Goal: Task Accomplishment & Management: Manage account settings

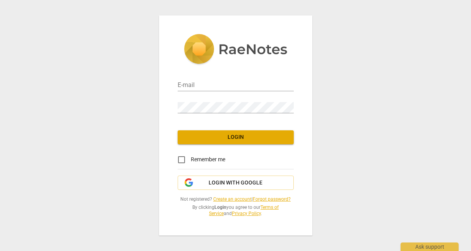
click at [249, 95] on div "Password" at bounding box center [236, 104] width 116 height 22
click at [244, 89] on input "email" at bounding box center [236, 85] width 116 height 11
paste input "[EMAIL_ADDRESS][DOMAIN_NAME]"
type input "[EMAIL_ADDRESS][DOMAIN_NAME]"
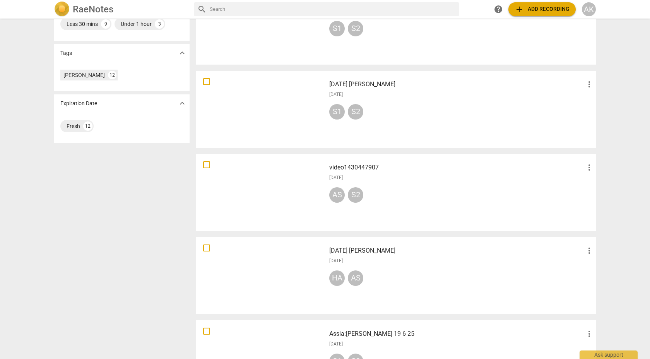
scroll to position [497, 0]
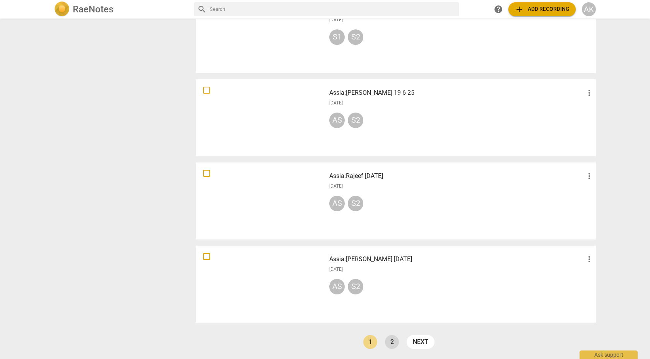
click at [388, 251] on link "2" at bounding box center [392, 342] width 14 height 14
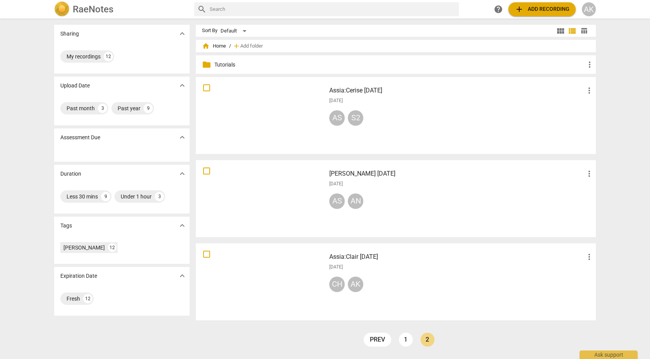
click at [471, 251] on span "more_vert" at bounding box center [589, 256] width 9 height 9
click at [471, 251] on div at bounding box center [325, 179] width 650 height 359
click at [292, 251] on div at bounding box center [261, 282] width 125 height 72
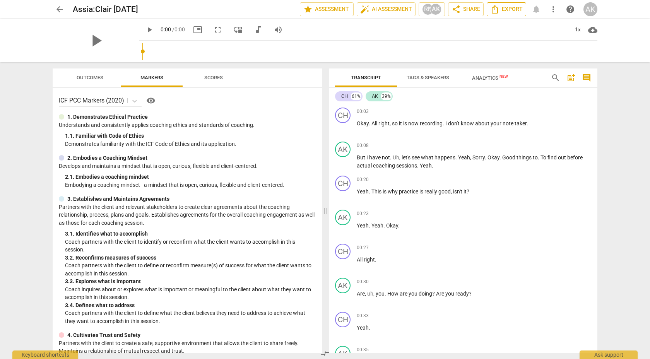
click at [471, 10] on span "Export" at bounding box center [506, 9] width 33 height 9
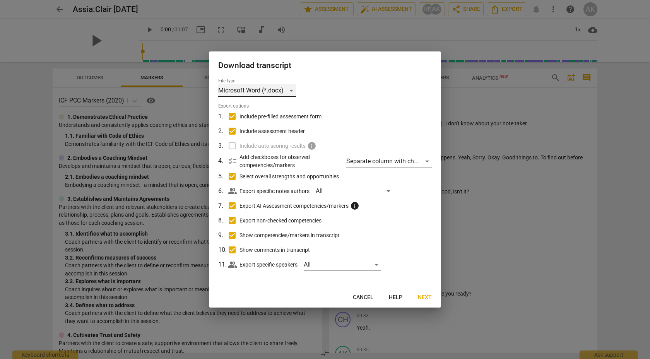
click at [265, 87] on div "Microsoft Word (*.docx)" at bounding box center [257, 90] width 78 height 12
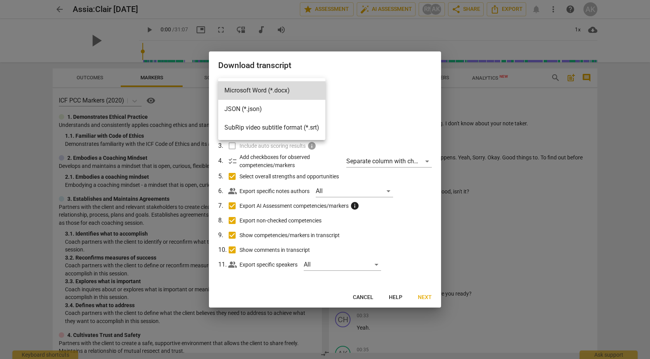
click at [329, 251] on div at bounding box center [325, 179] width 650 height 359
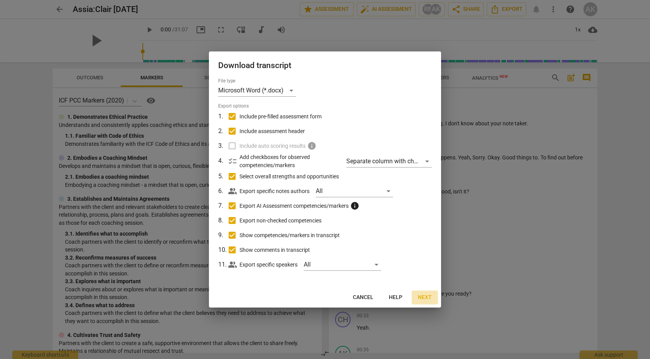
click at [421, 251] on span "Next" at bounding box center [425, 298] width 14 height 8
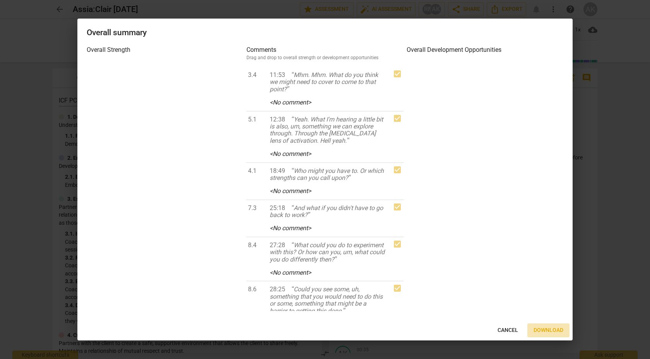
click at [471, 251] on span "Download" at bounding box center [549, 331] width 30 height 8
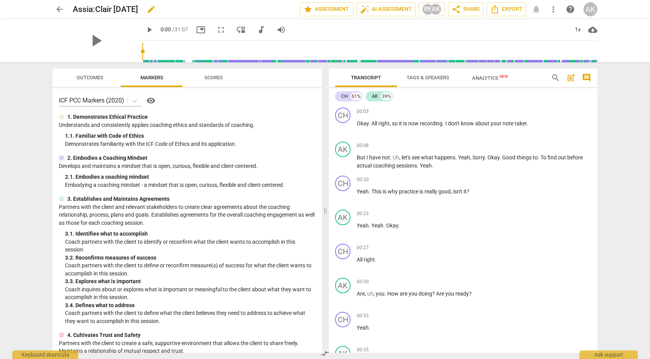
click at [131, 10] on h2 "Assia:Clair [DATE]" at bounding box center [105, 10] width 65 height 10
copy div "Assia:Clair [DATE] edit star Assessment auto_fix_high AI Assessment RN AK share…"
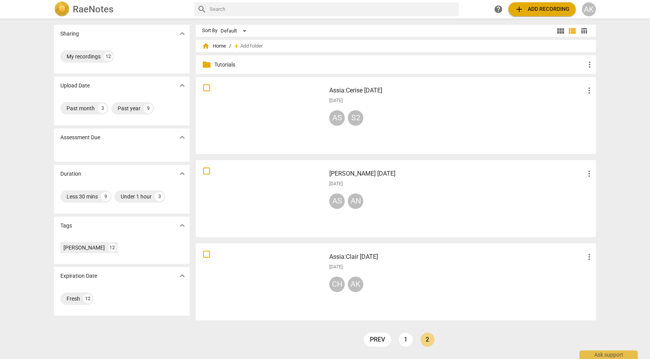
click at [471, 207] on div "AS AN" at bounding box center [461, 203] width 265 height 19
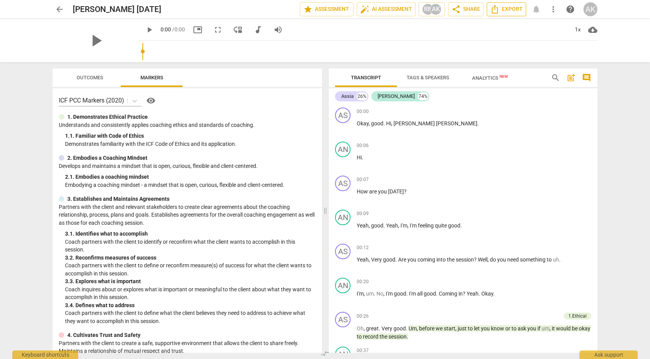
click at [471, 9] on span "Export" at bounding box center [506, 9] width 33 height 9
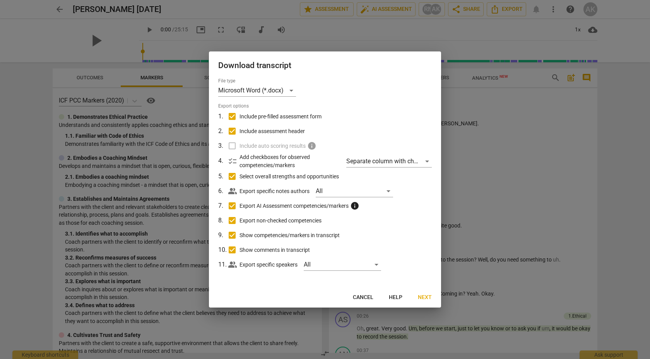
click at [278, 144] on span "Include auto scoring results" at bounding box center [273, 146] width 66 height 8
click at [427, 251] on span "Next" at bounding box center [425, 298] width 14 height 8
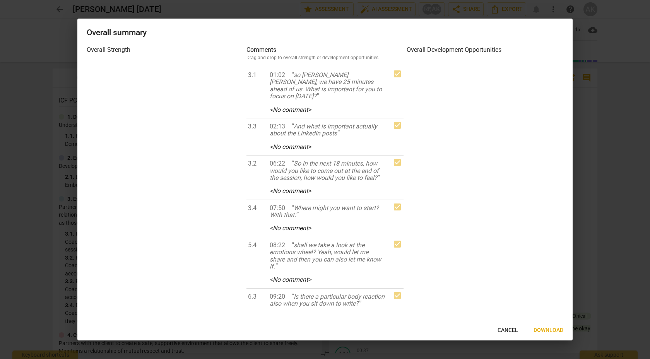
click at [430, 187] on div at bounding box center [485, 186] width 157 height 251
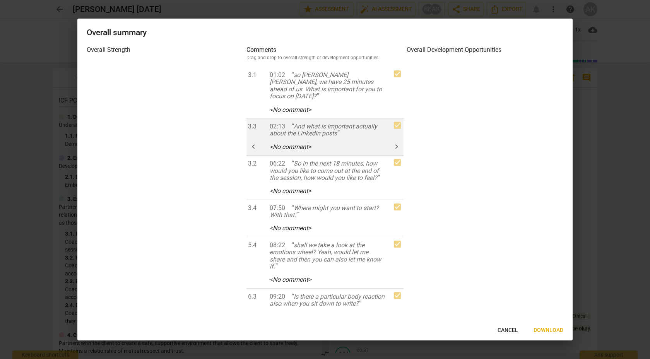
scroll to position [470, 0]
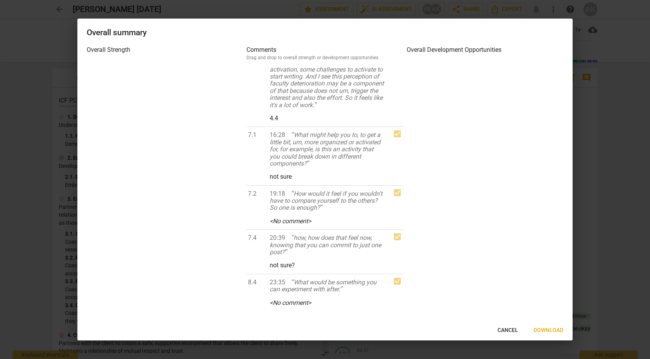
click at [106, 56] on div "Overall Strength" at bounding box center [165, 178] width 157 height 266
click at [106, 47] on h3 "Overall Strength" at bounding box center [165, 49] width 157 height 9
click at [471, 251] on span "Download" at bounding box center [549, 331] width 30 height 8
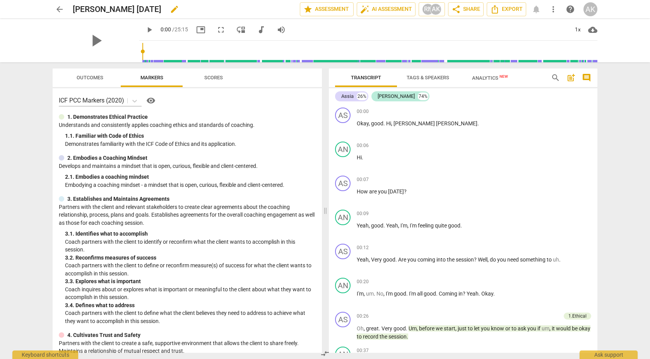
click at [161, 10] on h2 "[PERSON_NAME] [DATE]" at bounding box center [117, 10] width 89 height 10
copy div "[PERSON_NAME] [DATE] edit star Assessment auto_fix_high AI Assessment RN AK sha…"
click at [58, 7] on span "arrow_back" at bounding box center [59, 9] width 9 height 9
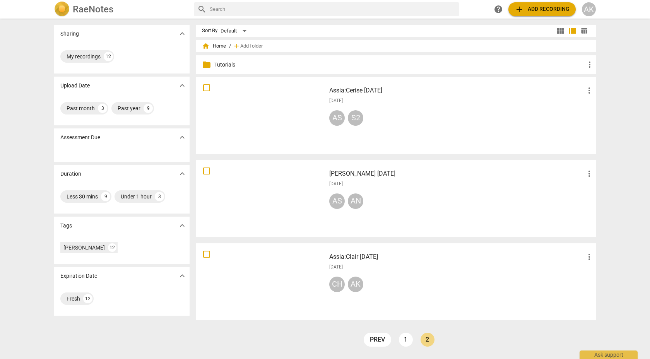
click at [398, 117] on div "AS S2" at bounding box center [461, 119] width 265 height 19
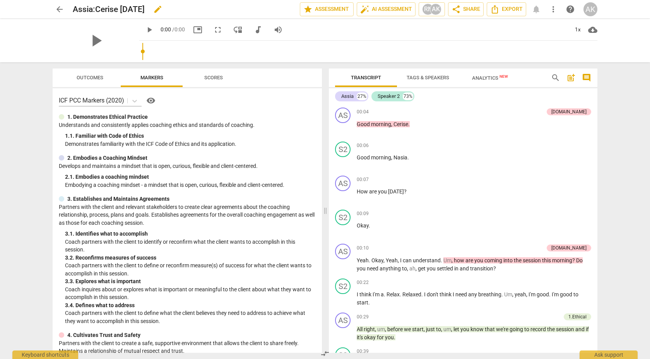
click at [145, 9] on h2 "Assia:Cerise [DATE]" at bounding box center [109, 10] width 72 height 10
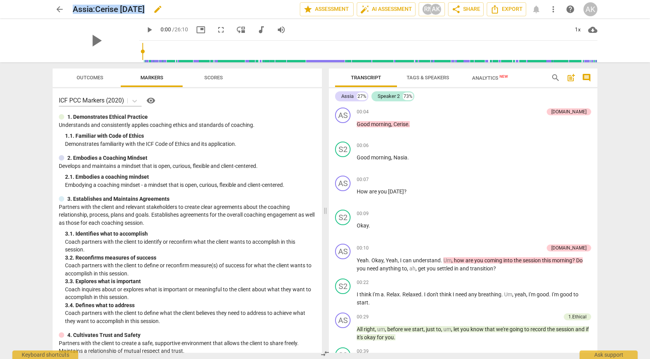
click at [145, 9] on h2 "Assia:Cerise [DATE]" at bounding box center [109, 10] width 72 height 10
copy div "Assia:Cerise [DATE] edit star Assessment auto_fix_high AI Assessment RN AK shar…"
click at [471, 10] on span "Export" at bounding box center [506, 9] width 33 height 9
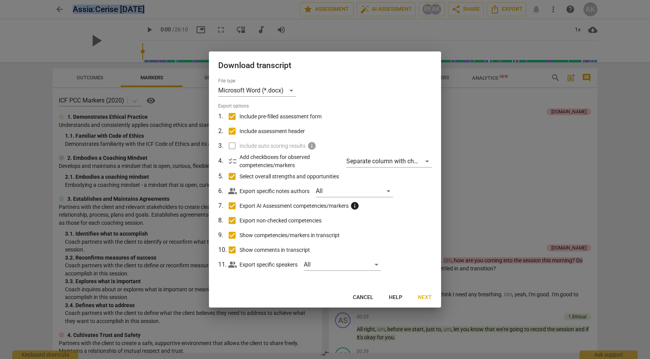
click at [427, 251] on span "Next" at bounding box center [425, 298] width 14 height 8
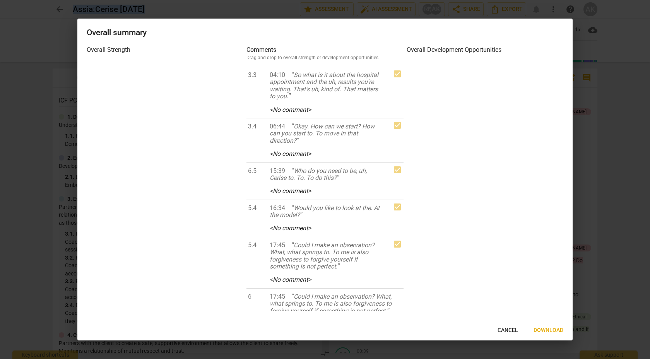
click at [471, 251] on span "Download" at bounding box center [549, 331] width 30 height 8
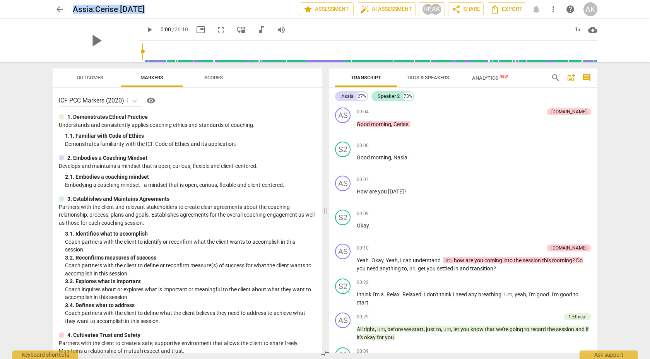
click at [56, 13] on span "arrow_back" at bounding box center [59, 9] width 9 height 9
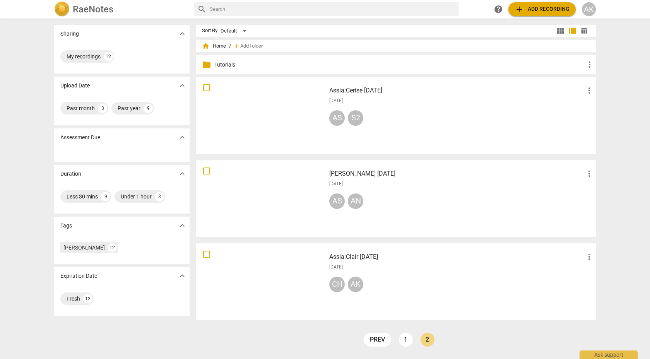
click at [406, 251] on ul "prev 1 2 next" at bounding box center [399, 342] width 79 height 18
click at [406, 251] on link "1" at bounding box center [406, 340] width 14 height 14
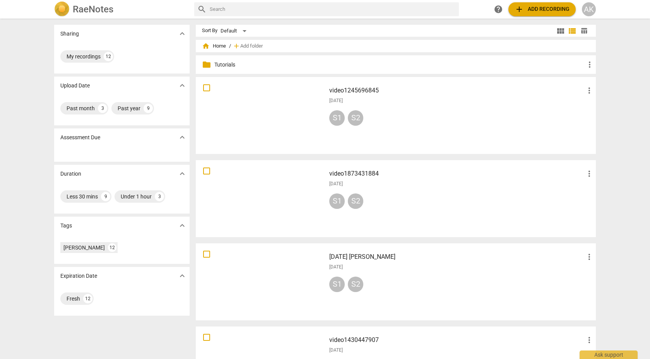
click at [206, 87] on input "checkbox" at bounding box center [207, 87] width 16 height 9
checkbox input "false"
click at [471, 31] on span "view_module" at bounding box center [560, 30] width 9 height 9
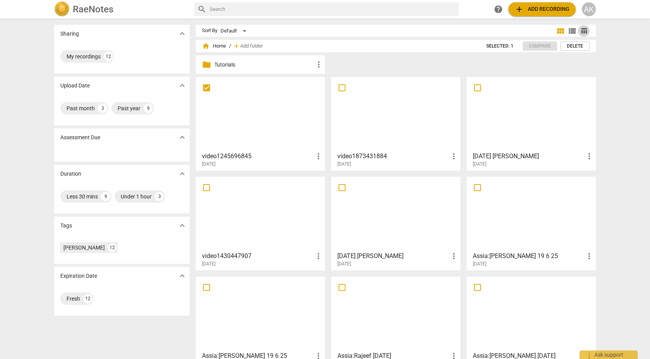
click at [471, 31] on span "table_chart" at bounding box center [584, 30] width 7 height 7
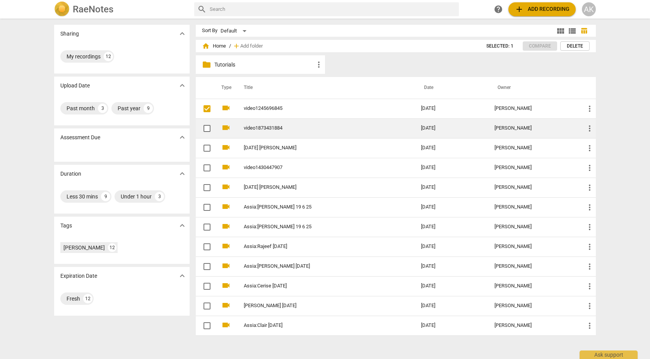
click at [200, 129] on input "checkbox" at bounding box center [207, 128] width 16 height 9
checkbox input "false"
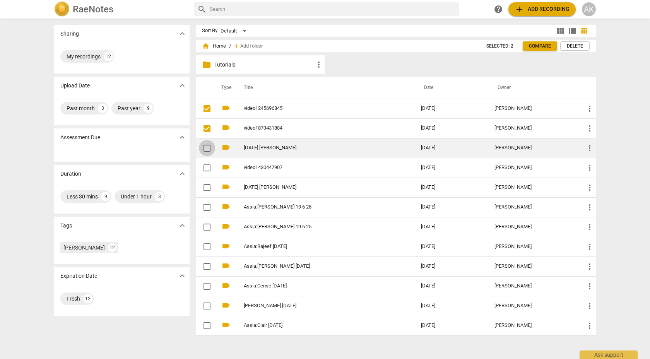
click at [207, 148] on input "checkbox" at bounding box center [207, 148] width 16 height 9
checkbox input "false"
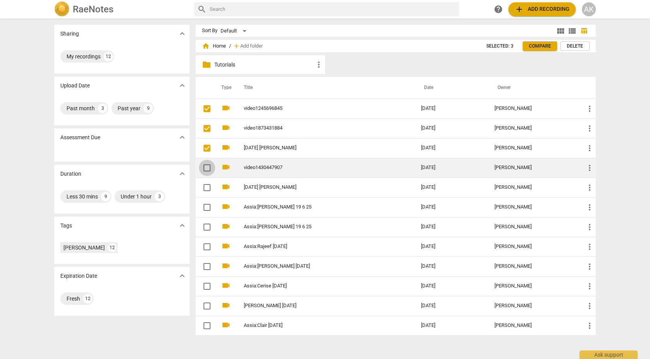
click at [206, 167] on input "checkbox" at bounding box center [207, 167] width 16 height 9
checkbox input "false"
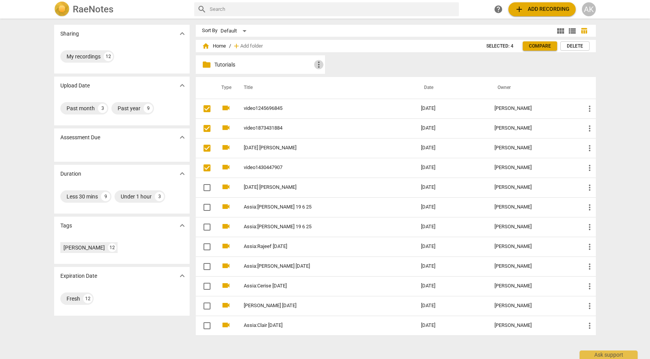
click at [317, 65] on span "more_vert" at bounding box center [318, 64] width 9 height 9
click at [406, 65] on div at bounding box center [325, 179] width 650 height 359
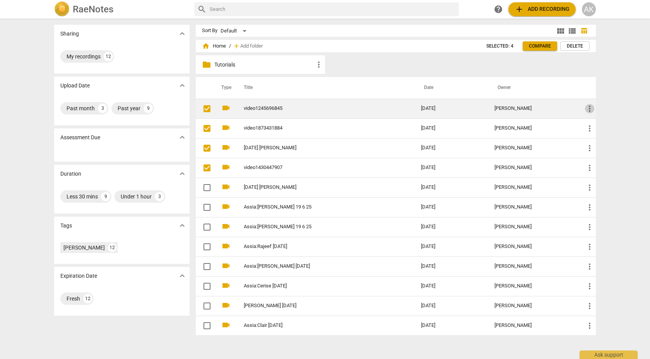
click at [471, 105] on span "more_vert" at bounding box center [589, 108] width 9 height 9
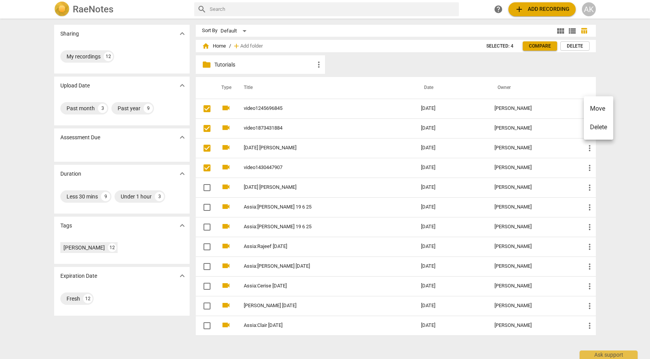
click at [471, 58] on div at bounding box center [325, 179] width 650 height 359
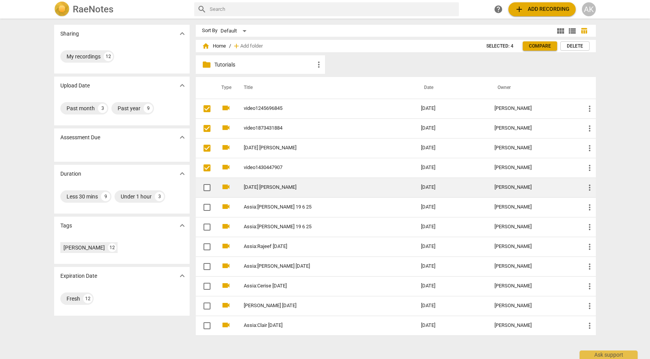
click at [204, 185] on input "checkbox" at bounding box center [207, 187] width 16 height 9
checkbox input "false"
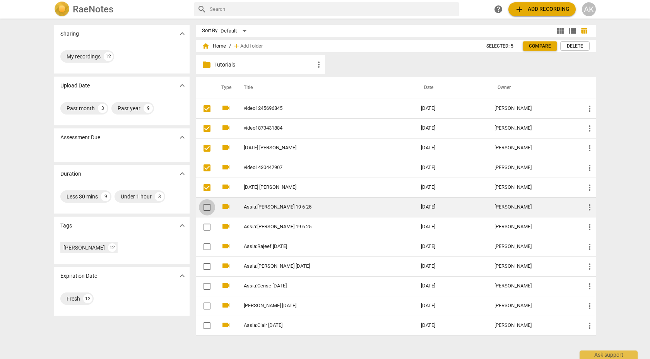
click at [206, 206] on input "checkbox" at bounding box center [207, 207] width 16 height 9
checkbox input "false"
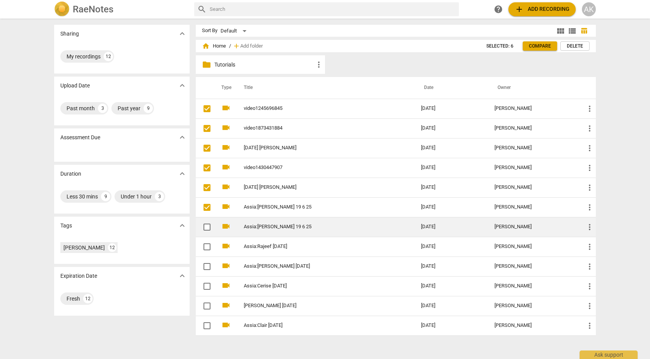
click at [207, 232] on span at bounding box center [207, 227] width 16 height 16
checkbox input "true"
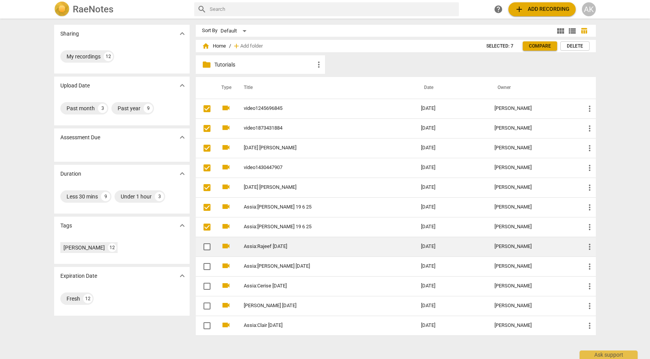
click at [205, 250] on input "checkbox" at bounding box center [207, 246] width 16 height 9
checkbox input "false"
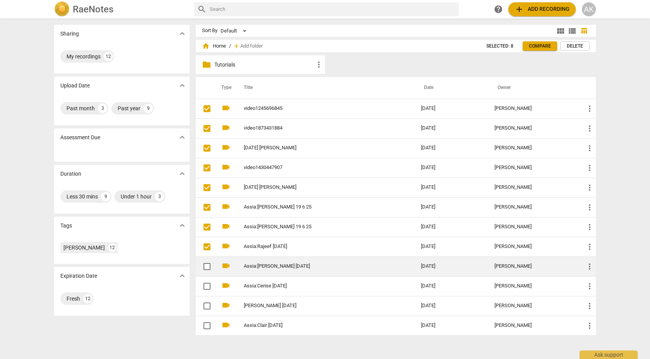
click at [205, 251] on input "checkbox" at bounding box center [207, 266] width 16 height 9
checkbox input "false"
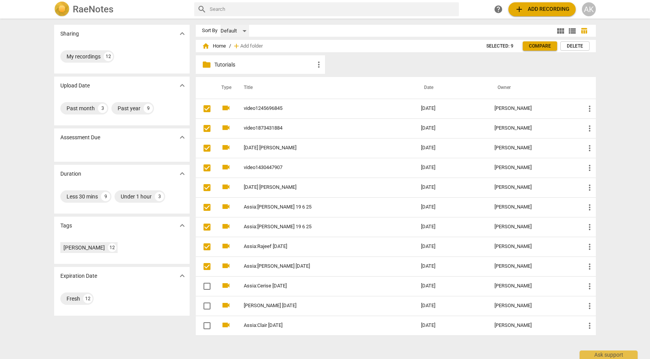
click at [241, 33] on div "Default" at bounding box center [235, 31] width 29 height 12
click at [458, 68] on div at bounding box center [325, 179] width 650 height 359
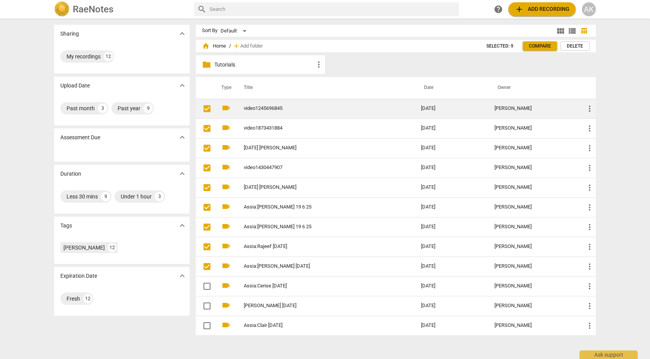
click at [471, 108] on span "more_vert" at bounding box center [589, 108] width 9 height 9
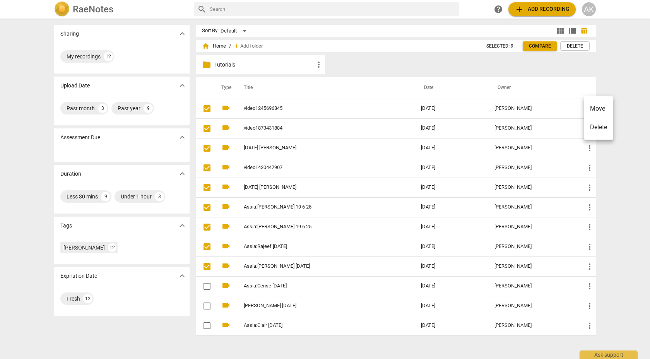
click at [287, 251] on div at bounding box center [325, 179] width 650 height 359
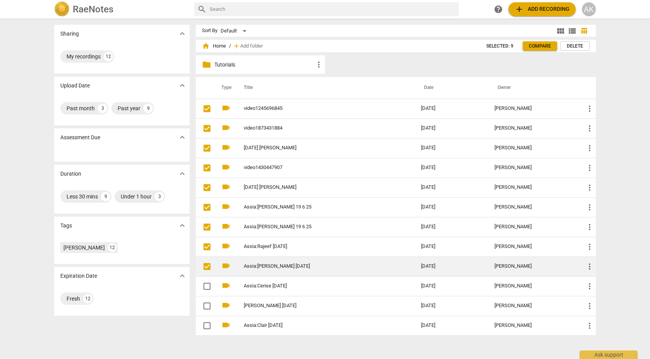
click at [471, 251] on div "[PERSON_NAME]" at bounding box center [534, 267] width 78 height 6
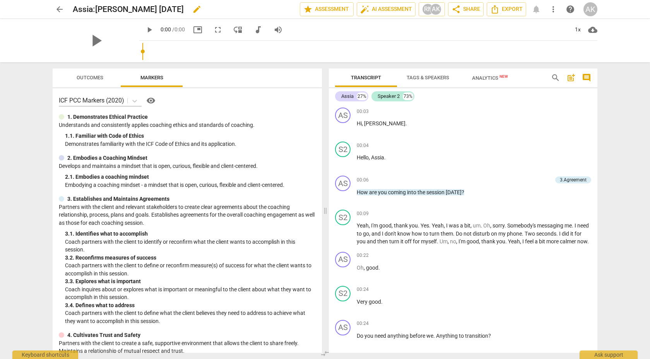
click at [113, 9] on h2 "Assia:[PERSON_NAME] [DATE]" at bounding box center [128, 10] width 111 height 10
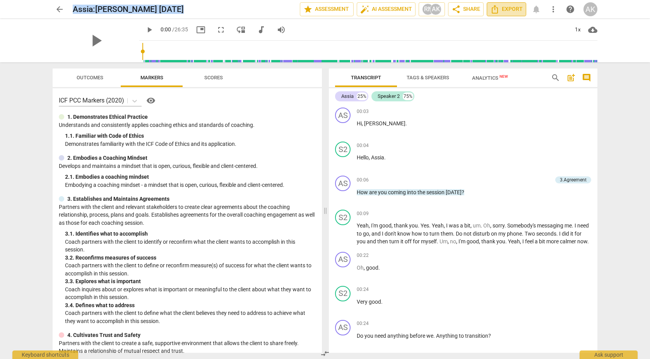
click at [471, 12] on span "Export" at bounding box center [506, 9] width 33 height 9
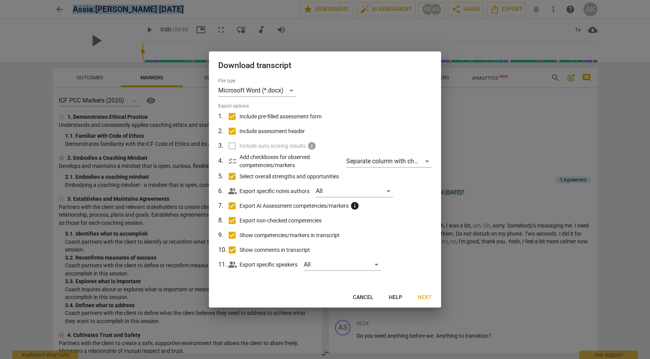
click at [428, 251] on span "Next" at bounding box center [425, 298] width 14 height 8
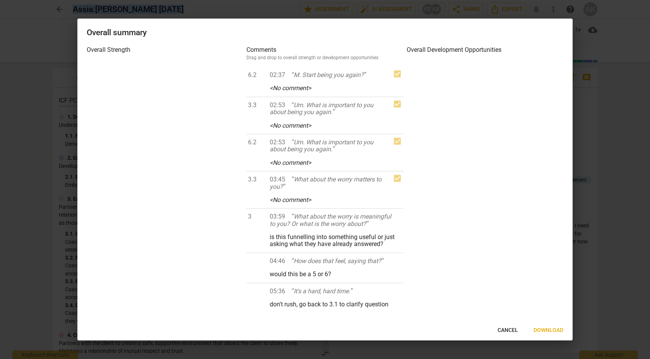
click at [471, 251] on span "Download" at bounding box center [549, 331] width 30 height 8
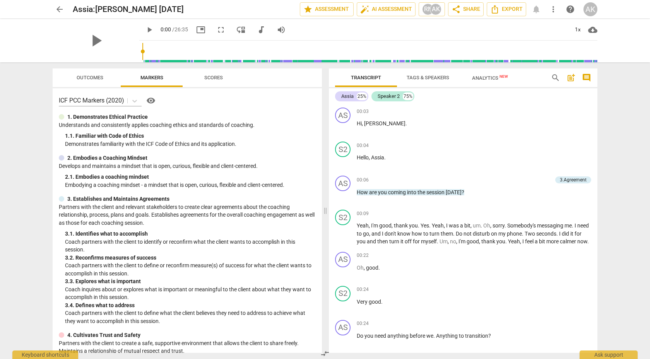
click at [69, 8] on div "arrow_back Assia:[PERSON_NAME] [DATE] edit star Assessment auto_fix_high AI Ass…" at bounding box center [325, 9] width 545 height 14
click at [63, 10] on span "arrow_back" at bounding box center [59, 9] width 9 height 9
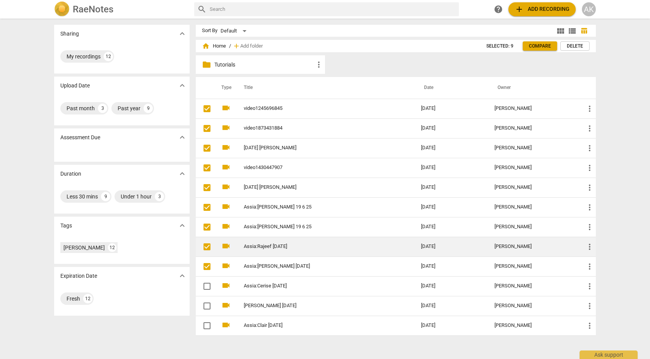
click at [287, 247] on link "Assia:Rajeef [DATE]" at bounding box center [318, 247] width 149 height 6
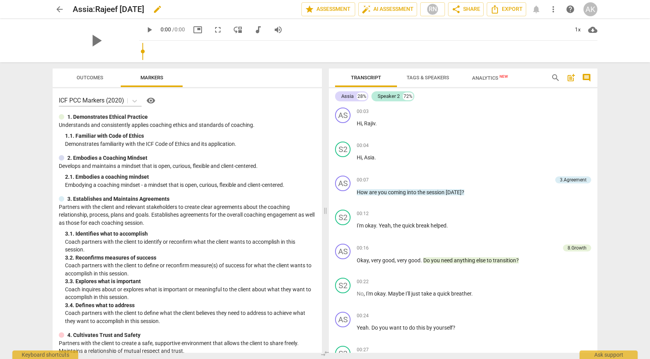
click at [143, 10] on h2 "Assia:Rajeef [DATE]" at bounding box center [109, 10] width 72 height 10
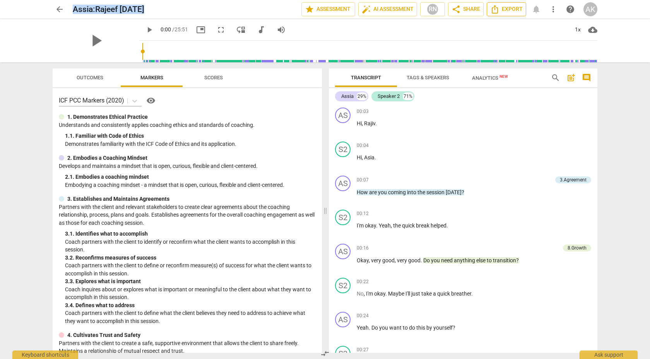
click at [471, 12] on span "Export" at bounding box center [506, 9] width 33 height 9
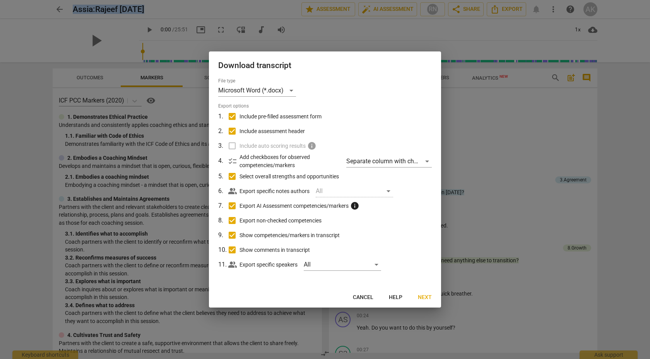
click at [426, 251] on span "Next" at bounding box center [425, 298] width 14 height 8
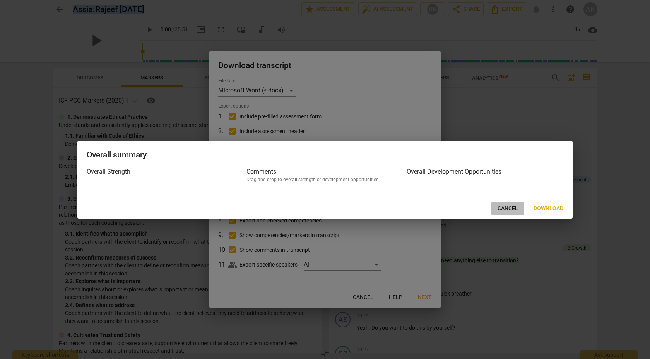
click at [471, 210] on span "Cancel" at bounding box center [508, 209] width 21 height 8
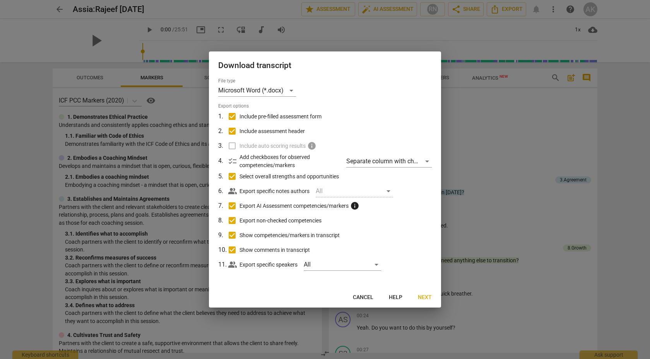
click at [272, 251] on div "File type Microsoft Word (*.docx) Export options 1 . Include pre-filled assessm…" at bounding box center [325, 183] width 232 height 210
click at [420, 251] on span "Next" at bounding box center [425, 298] width 14 height 8
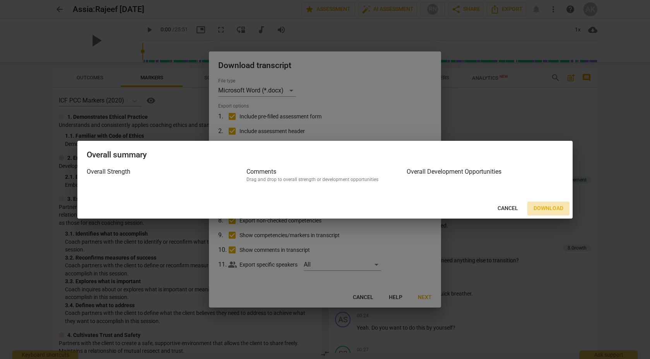
click at [471, 207] on span "Download" at bounding box center [549, 209] width 30 height 8
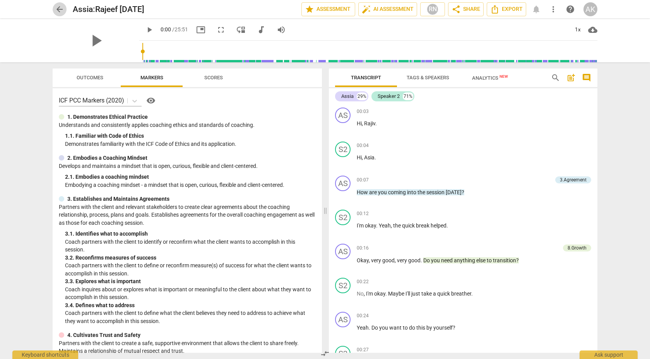
click at [63, 8] on span "arrow_back" at bounding box center [59, 9] width 9 height 9
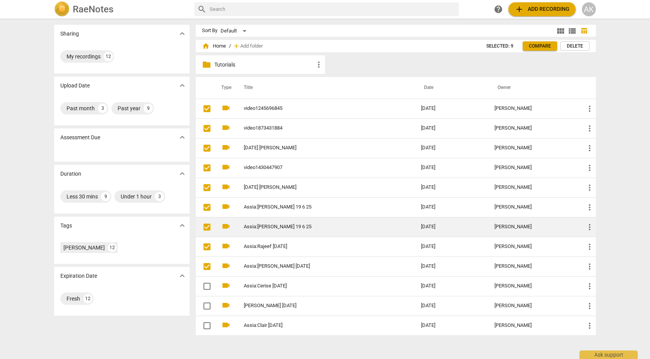
click at [292, 229] on link "Assia:[PERSON_NAME] 19 6 25" at bounding box center [318, 227] width 149 height 6
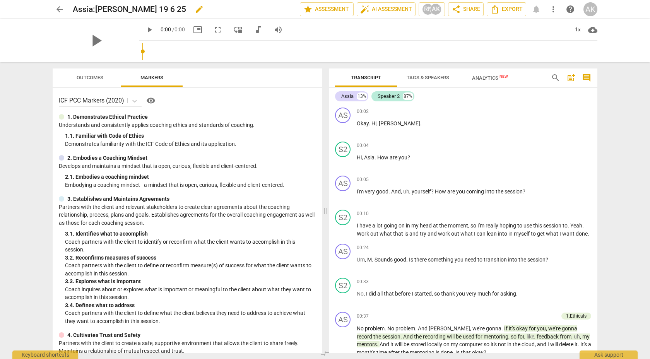
click at [115, 7] on h2 "Assia:[PERSON_NAME] 19 6 25" at bounding box center [129, 10] width 113 height 10
copy div "Assia:[PERSON_NAME] 19 6 25 edit star Assessment auto_fix_high AI Assessment RN…"
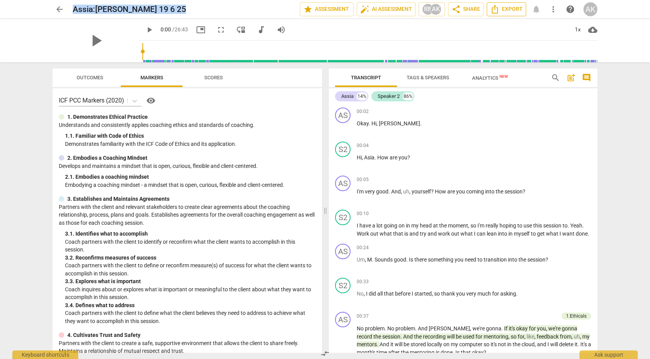
click at [471, 14] on button "Export" at bounding box center [506, 9] width 39 height 14
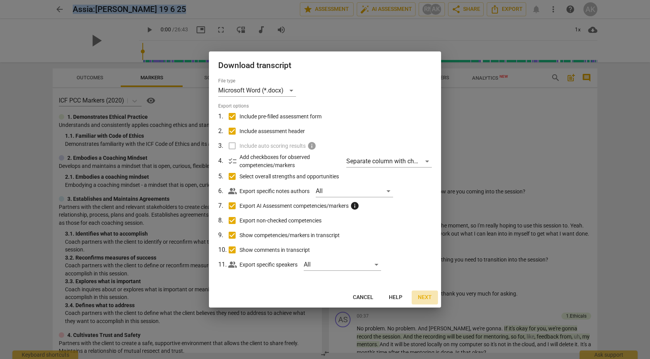
click at [426, 251] on button "Next" at bounding box center [425, 298] width 26 height 14
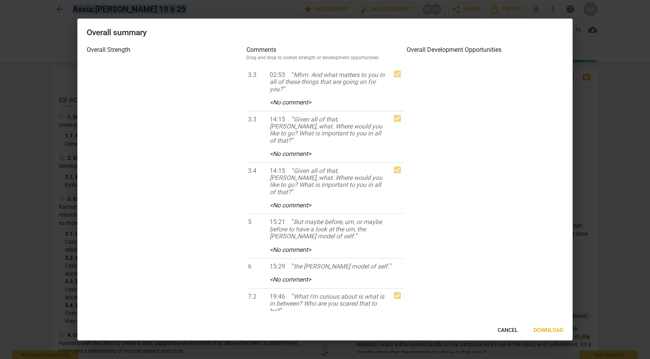
click at [471, 251] on span "Download" at bounding box center [549, 331] width 30 height 8
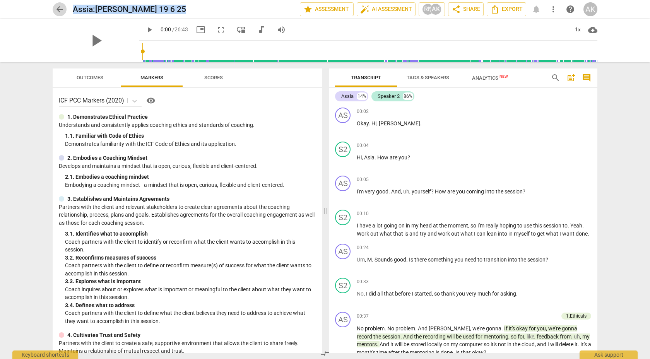
click at [61, 9] on span "arrow_back" at bounding box center [59, 9] width 9 height 9
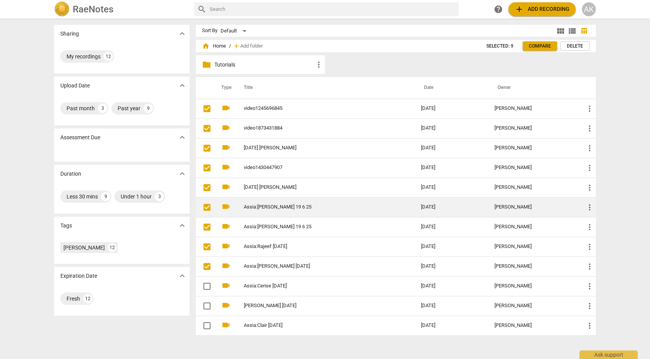
click at [281, 204] on link "Assia:[PERSON_NAME] 19 6 25" at bounding box center [318, 207] width 149 height 6
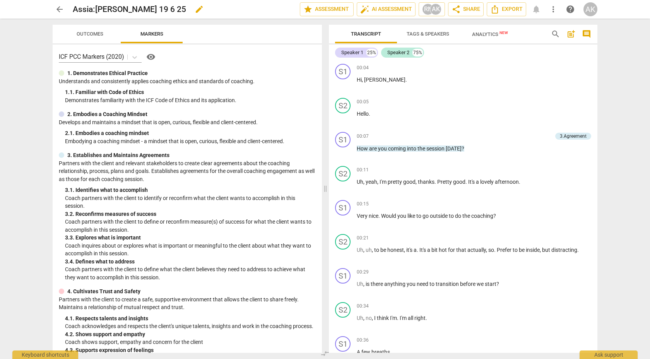
click at [132, 5] on h2 "Assia:[PERSON_NAME] 19 6 25" at bounding box center [129, 10] width 113 height 10
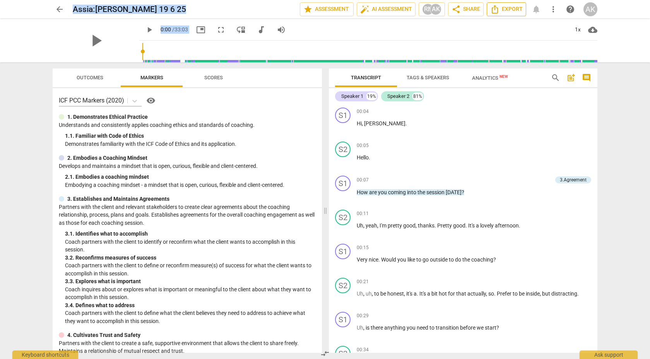
click at [471, 10] on span "Export" at bounding box center [506, 9] width 33 height 9
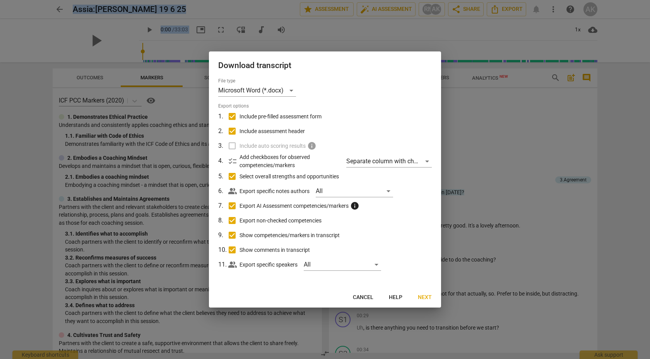
click at [429, 251] on span "Next" at bounding box center [425, 298] width 14 height 8
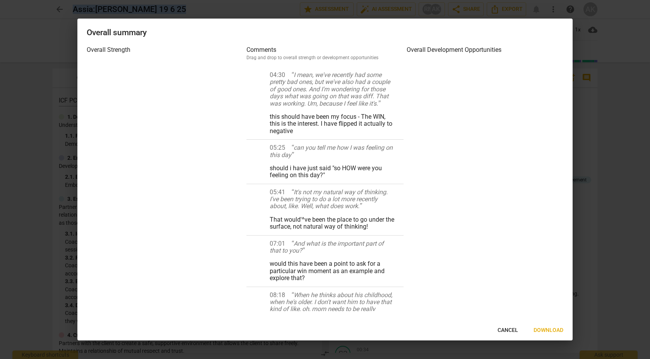
click at [471, 251] on span "Download" at bounding box center [549, 331] width 30 height 8
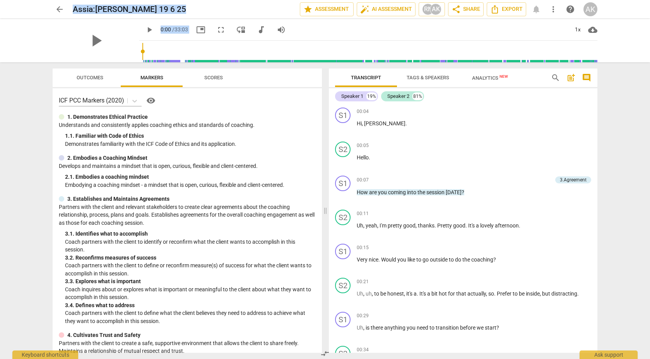
click at [61, 13] on span "arrow_back" at bounding box center [59, 9] width 9 height 9
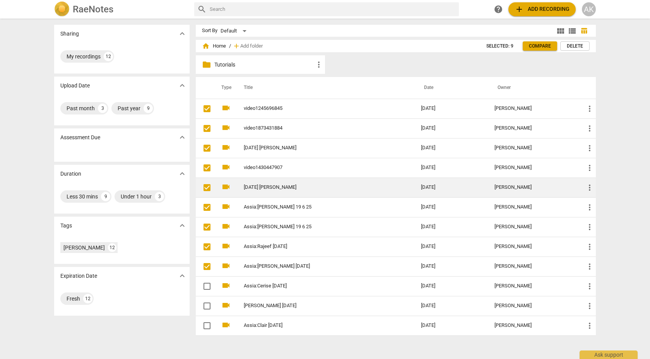
click at [296, 190] on td "[DATE] [PERSON_NAME]" at bounding box center [325, 188] width 180 height 20
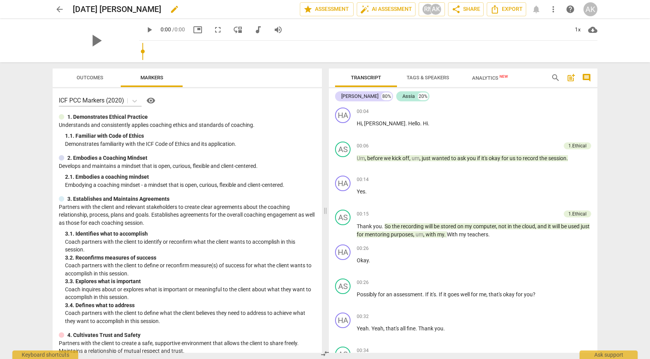
click at [126, 8] on h2 "[DATE] [PERSON_NAME]" at bounding box center [117, 10] width 89 height 10
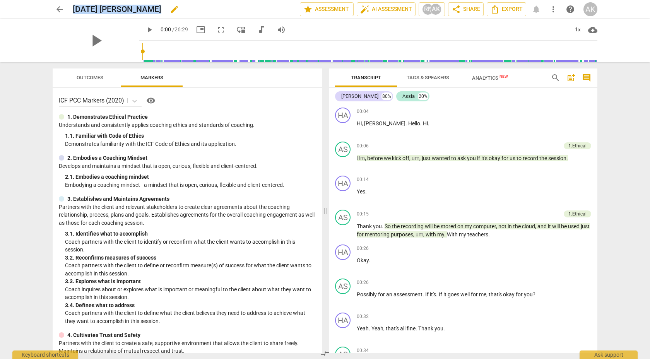
click at [126, 8] on h2 "[DATE] [PERSON_NAME]" at bounding box center [117, 10] width 89 height 10
copy div "[DATE] [PERSON_NAME] edit star Assessment auto_fix_high AI Assessment RN AK sha…"
click at [471, 10] on span "Export" at bounding box center [506, 9] width 33 height 9
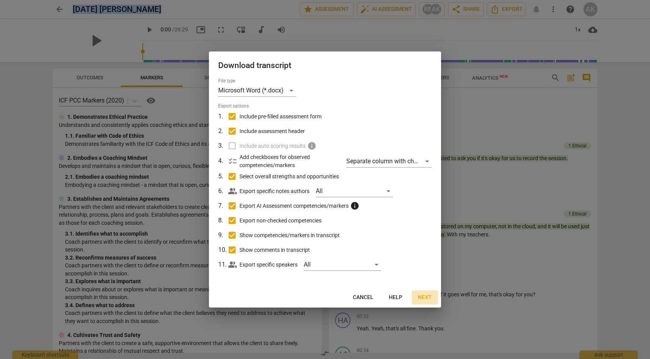
click at [427, 251] on span "Next" at bounding box center [425, 298] width 14 height 8
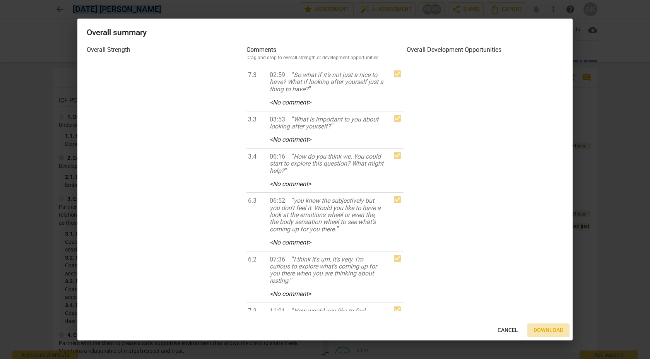
click at [471, 251] on button "Download" at bounding box center [549, 331] width 42 height 14
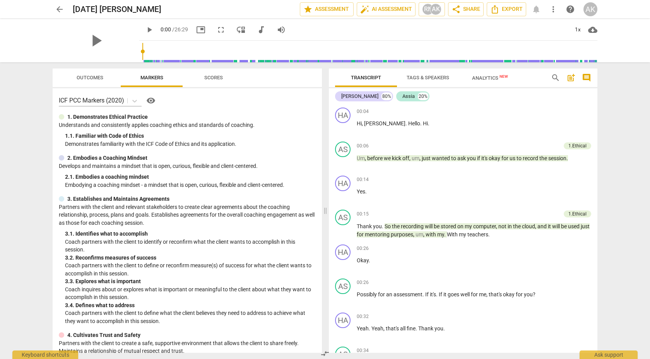
click at [471, 29] on div "play_arrow 0:00 / 26:29 picture_in_picture fullscreen move_down audiotrack volu…" at bounding box center [368, 30] width 458 height 22
click at [471, 99] on div "arrow_back [DATE] [PERSON_NAME] edit star Assessment auto_fix_high AI Assessmen…" at bounding box center [325, 179] width 650 height 359
click at [471, 15] on button "Export" at bounding box center [506, 9] width 39 height 14
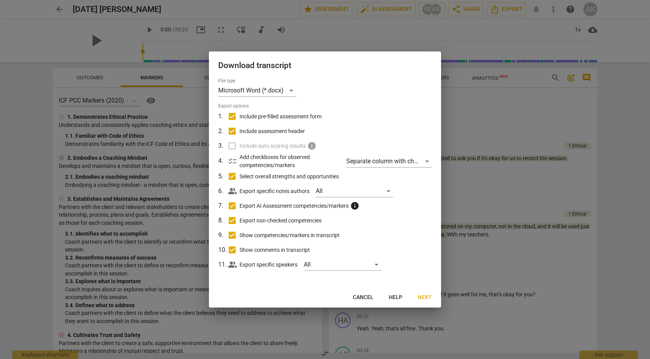
click at [420, 251] on button "Next" at bounding box center [425, 298] width 26 height 14
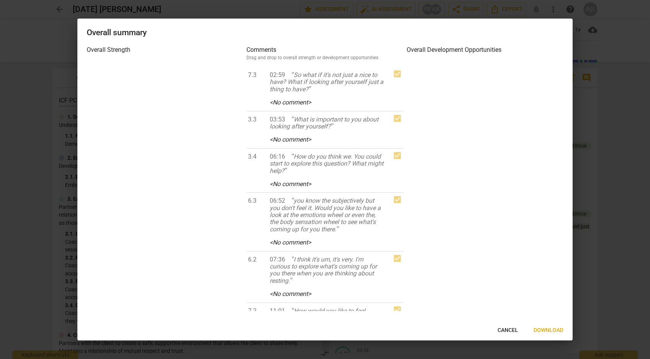
click at [471, 251] on span "Download" at bounding box center [549, 331] width 30 height 8
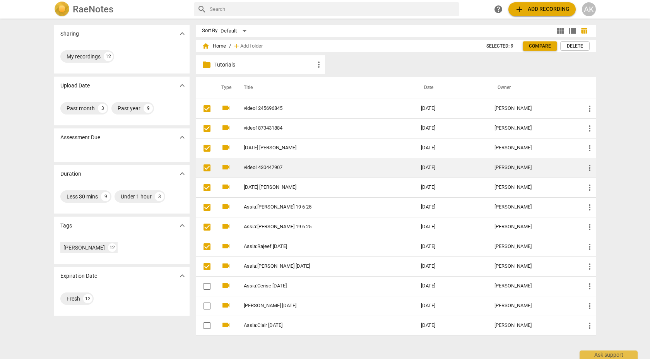
click at [292, 171] on td "video1430447907" at bounding box center [325, 168] width 180 height 20
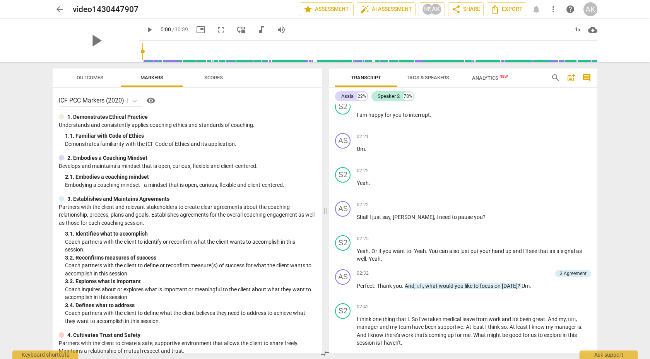
scroll to position [411, 0]
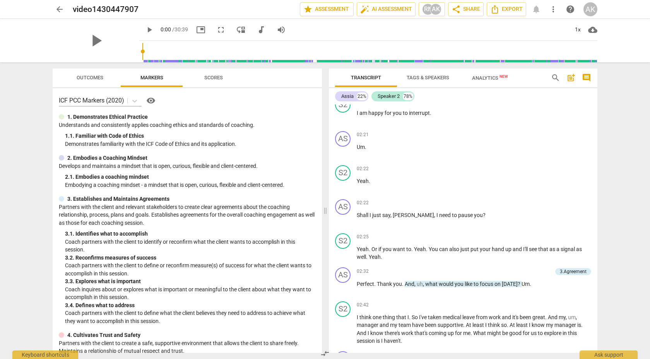
click at [145, 26] on span "play_arrow" at bounding box center [149, 29] width 9 height 9
drag, startPoint x: 133, startPoint y: 53, endPoint x: 243, endPoint y: 55, distance: 109.9
click at [242, 55] on input "range" at bounding box center [369, 51] width 455 height 25
click at [122, 10] on h2 "video1430447907" at bounding box center [106, 10] width 66 height 10
click at [120, 9] on h2 "video1430447907" at bounding box center [106, 10] width 66 height 10
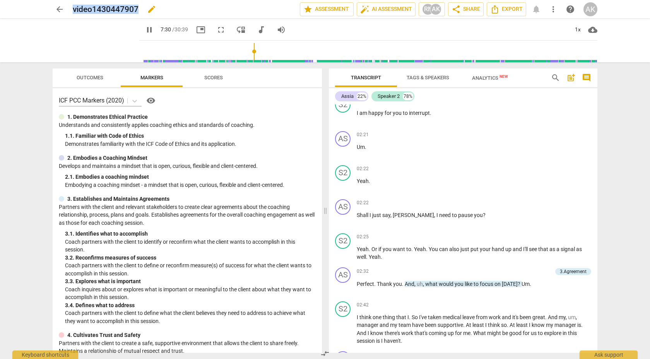
click at [120, 9] on h2 "video1430447907" at bounding box center [106, 10] width 66 height 10
click at [471, 23] on div "pause 7:34 / 30:39 picture_in_picture fullscreen move_down audiotrack volume_up…" at bounding box center [368, 30] width 458 height 22
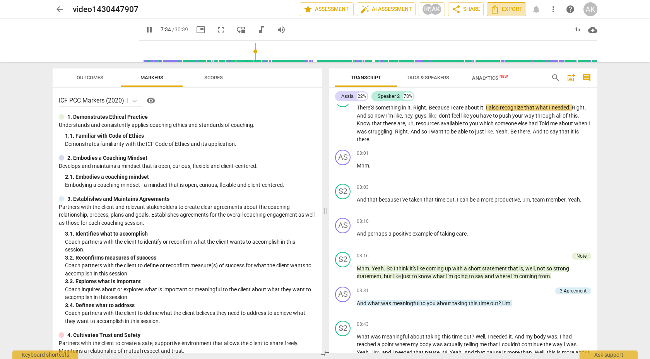
click at [471, 11] on span "Export" at bounding box center [506, 9] width 33 height 9
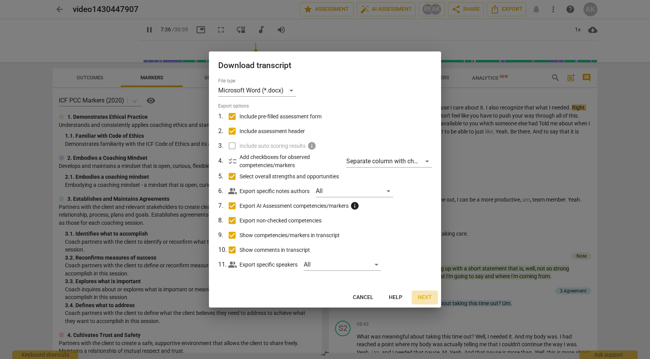
click at [429, 251] on span "Next" at bounding box center [425, 298] width 14 height 8
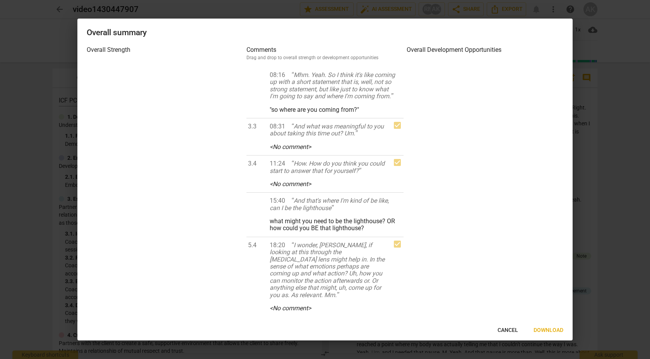
click at [471, 251] on button "Download" at bounding box center [549, 331] width 42 height 14
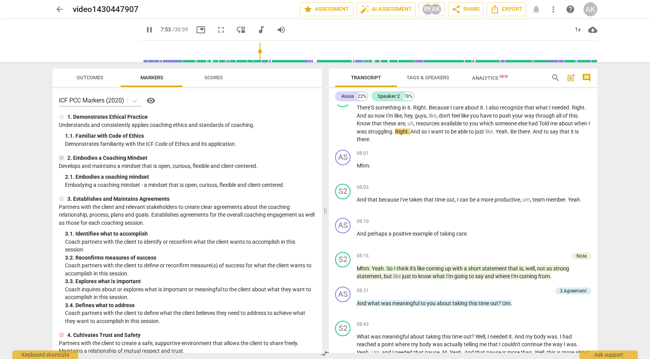
click at [67, 15] on div "arrow_back video1430447907 edit star Assessment auto_fix_high AI Assessment RN …" at bounding box center [325, 9] width 545 height 14
type input "474"
click at [58, 9] on span "arrow_back" at bounding box center [59, 9] width 9 height 9
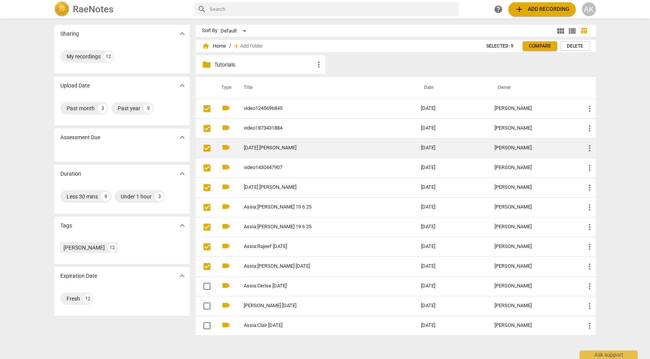
click at [283, 150] on link "[DATE] [PERSON_NAME]" at bounding box center [318, 148] width 149 height 6
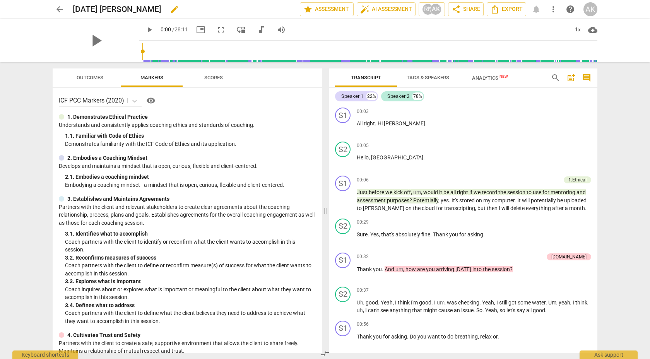
click at [93, 15] on div "[DATE] [PERSON_NAME]" at bounding box center [183, 9] width 221 height 14
copy div "[DATE] [PERSON_NAME] edit star Assessment auto_fix_high AI Assessment RN AK sha…"
click at [471, 9] on span "Export" at bounding box center [506, 9] width 33 height 9
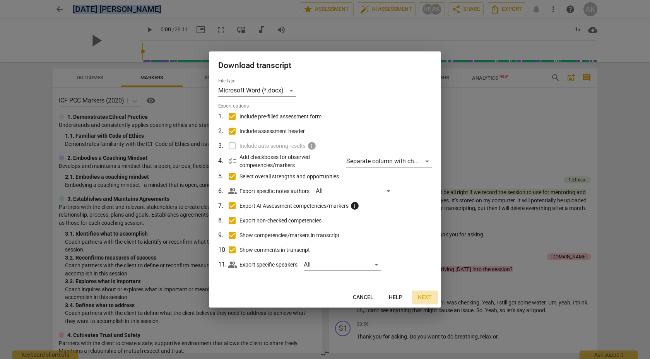
click at [422, 251] on span "Next" at bounding box center [425, 298] width 14 height 8
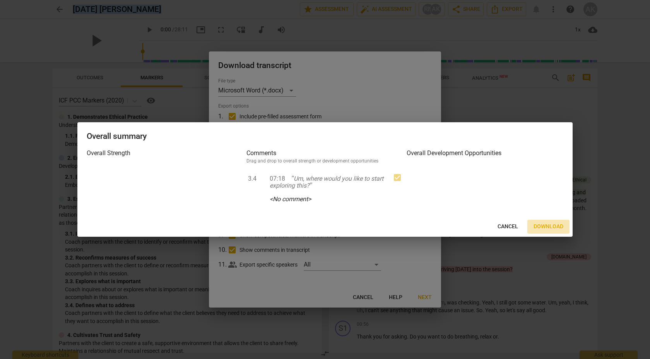
click at [471, 224] on span "Download" at bounding box center [549, 227] width 30 height 8
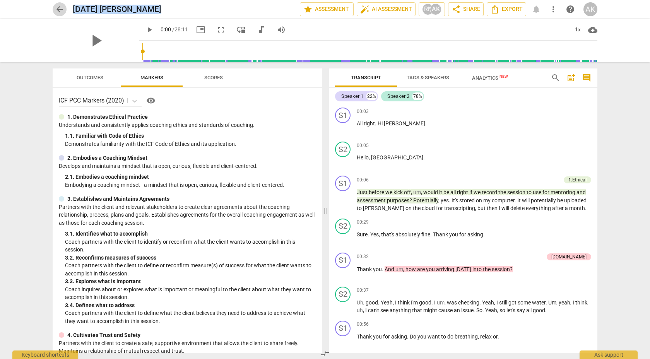
click at [60, 8] on span "arrow_back" at bounding box center [59, 9] width 9 height 9
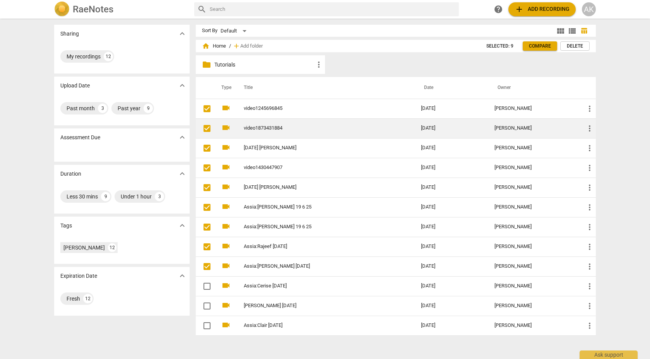
click at [273, 131] on link "video1873431884" at bounding box center [318, 128] width 149 height 6
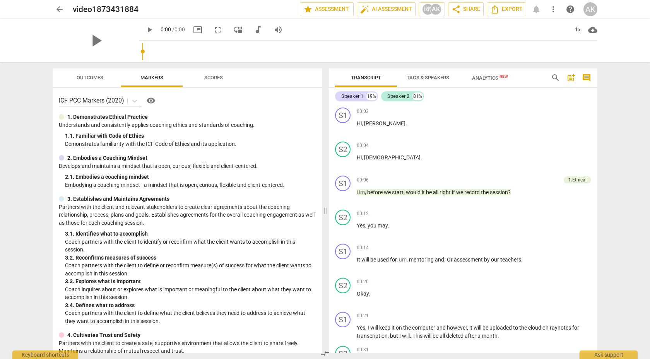
click at [202, 51] on input "range" at bounding box center [369, 51] width 455 height 25
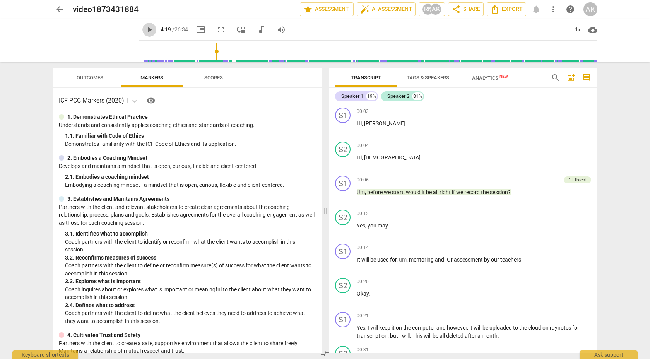
click at [145, 33] on span "play_arrow" at bounding box center [149, 29] width 9 height 9
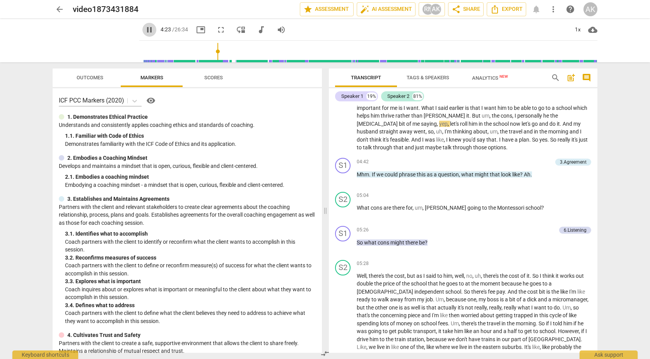
click at [145, 33] on span "pause" at bounding box center [149, 29] width 9 height 9
type input "264"
click at [471, 9] on span "Export" at bounding box center [506, 9] width 33 height 9
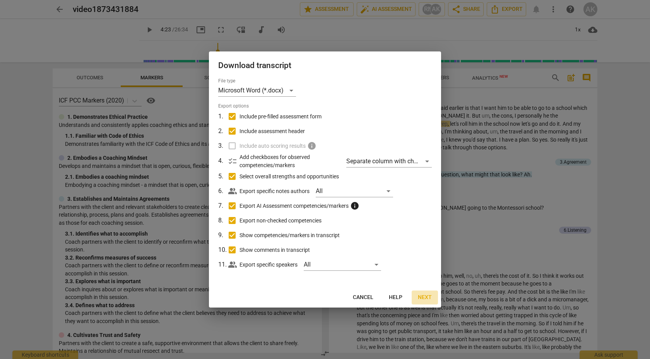
click at [424, 251] on span "Next" at bounding box center [425, 298] width 14 height 8
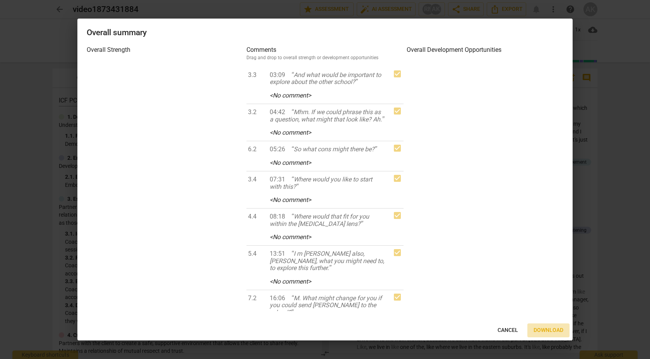
click at [471, 251] on span "Download" at bounding box center [549, 331] width 30 height 8
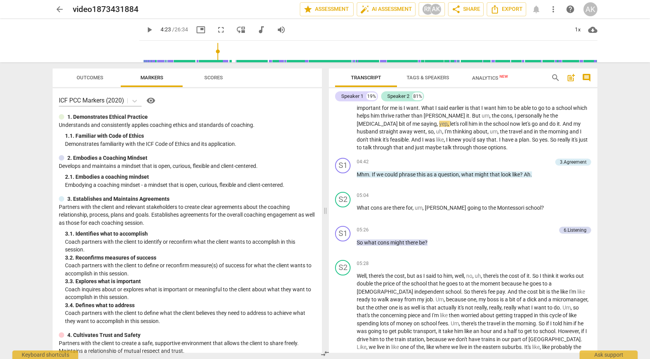
click at [61, 6] on span "arrow_back" at bounding box center [59, 9] width 9 height 9
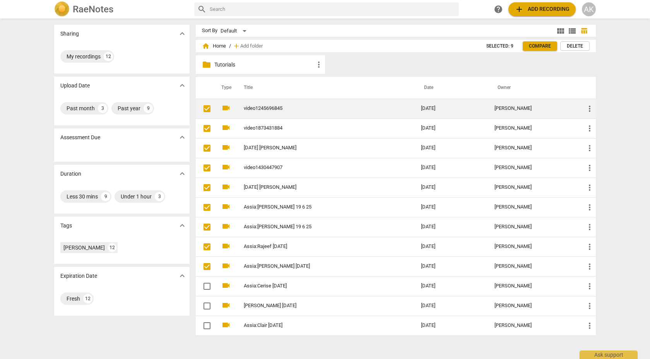
click at [269, 103] on td "video1245696845" at bounding box center [325, 109] width 180 height 20
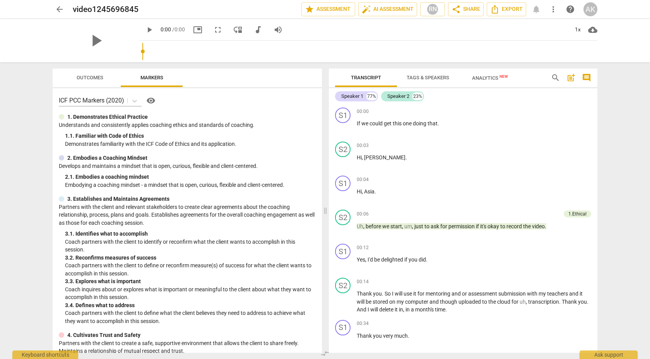
click at [147, 33] on span "play_arrow" at bounding box center [149, 29] width 9 height 9
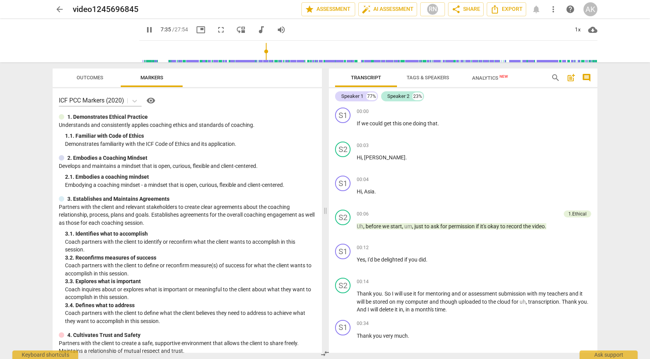
click at [262, 53] on input "range" at bounding box center [369, 51] width 455 height 25
click at [145, 31] on span "pause" at bounding box center [149, 29] width 9 height 9
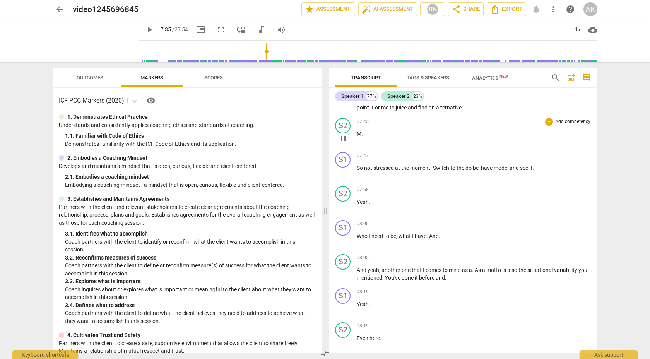
type input "455"
click at [471, 8] on span "Export" at bounding box center [506, 9] width 33 height 9
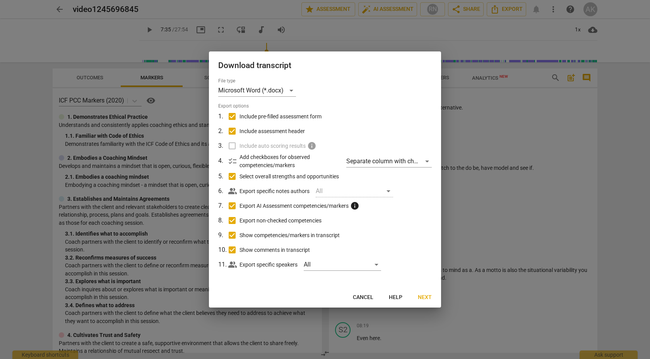
click at [417, 251] on div "Download transcript File type Microsoft Word (*.docx) Export options 1 . Includ…" at bounding box center [325, 179] width 232 height 256
click at [430, 251] on span "Next" at bounding box center [425, 298] width 14 height 8
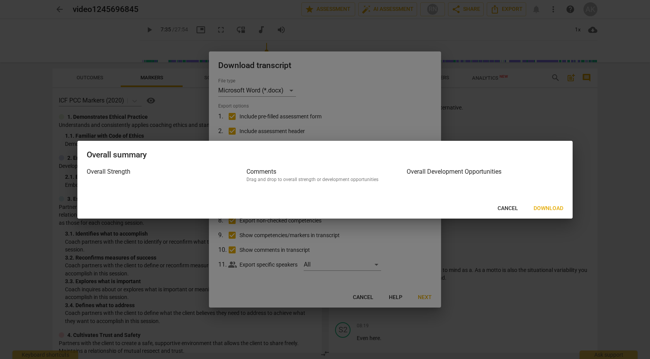
click at [471, 203] on button "Download" at bounding box center [549, 209] width 42 height 14
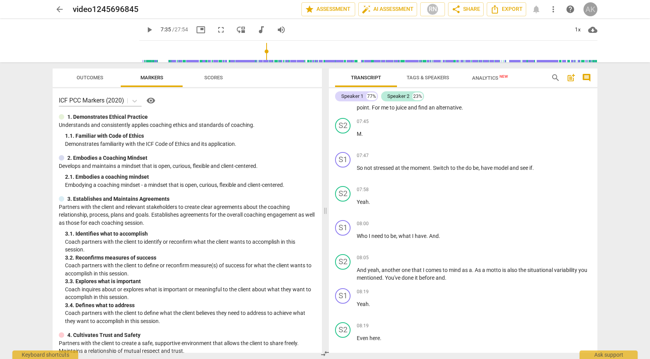
click at [471, 6] on div "AK" at bounding box center [591, 9] width 14 height 14
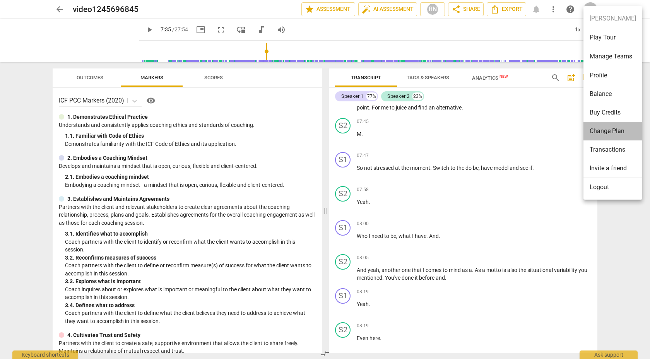
click at [471, 129] on li "Change Plan" at bounding box center [613, 131] width 59 height 19
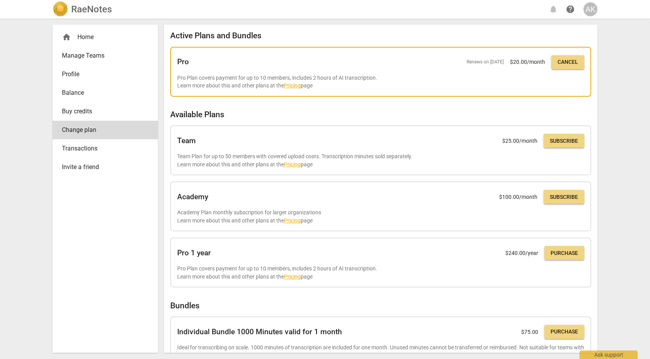
click at [193, 70] on div "Pro Renews on [DATE] $ 20.00 /month Cancel" at bounding box center [380, 62] width 407 height 17
click at [471, 69] on div "Pro Renews on [DATE] $ 20.00 /month Cancel" at bounding box center [380, 62] width 407 height 17
click at [471, 62] on span "Cancel" at bounding box center [568, 62] width 21 height 8
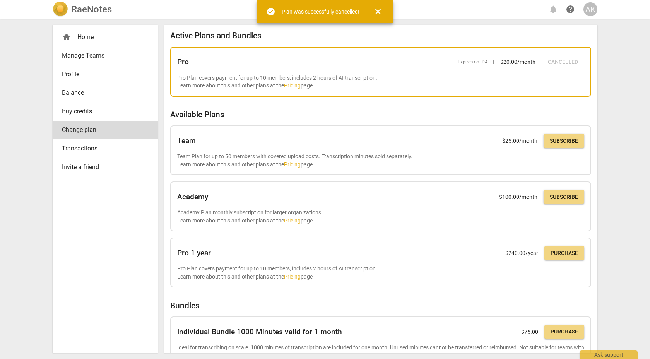
click at [378, 9] on span "close" at bounding box center [378, 11] width 9 height 9
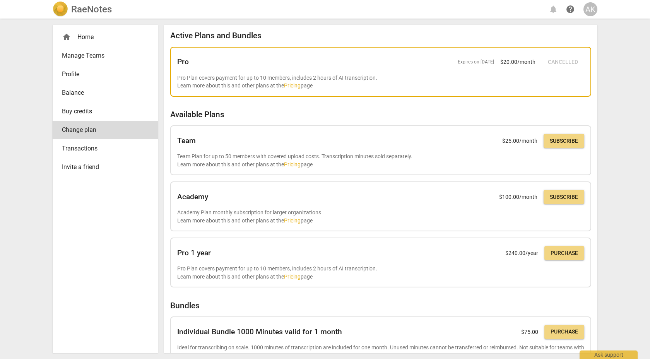
click at [108, 48] on link "Manage Teams" at bounding box center [105, 55] width 105 height 19
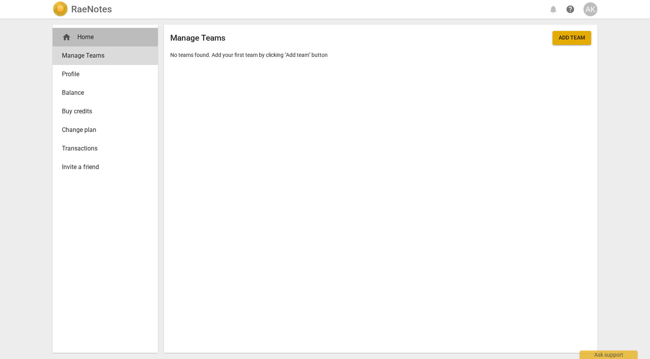
click at [81, 30] on div "home Home" at bounding box center [105, 37] width 105 height 19
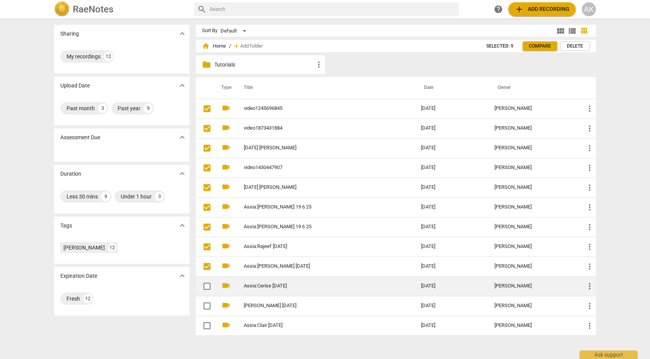
click at [206, 251] on input "checkbox" at bounding box center [207, 286] width 16 height 9
checkbox input "false"
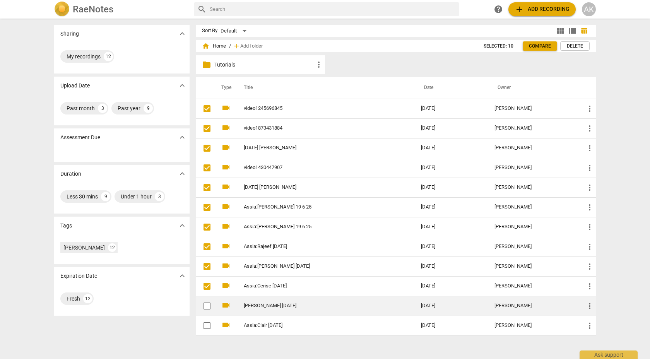
click at [206, 251] on input "checkbox" at bounding box center [207, 306] width 16 height 9
checkbox input "false"
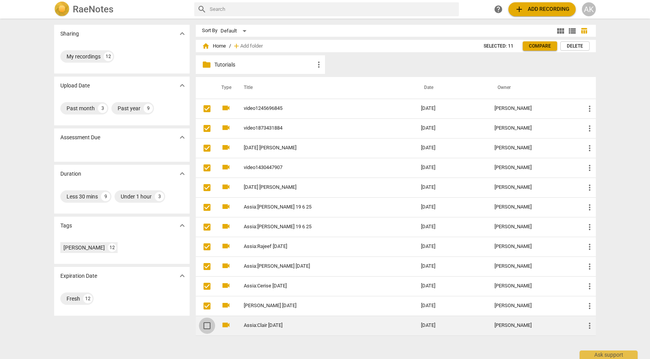
click at [205, 251] on span at bounding box center [207, 326] width 16 height 16
checkbox input "true"
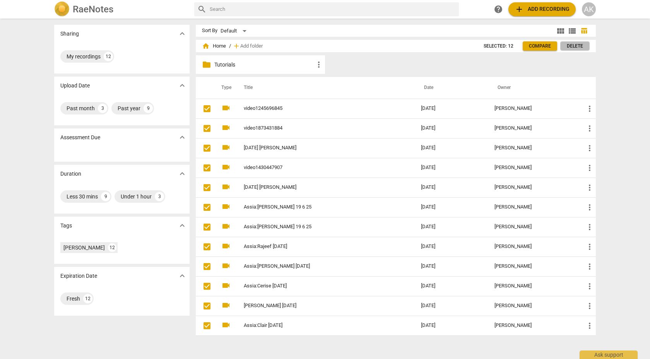
click at [471, 50] on button "Delete" at bounding box center [575, 45] width 29 height 9
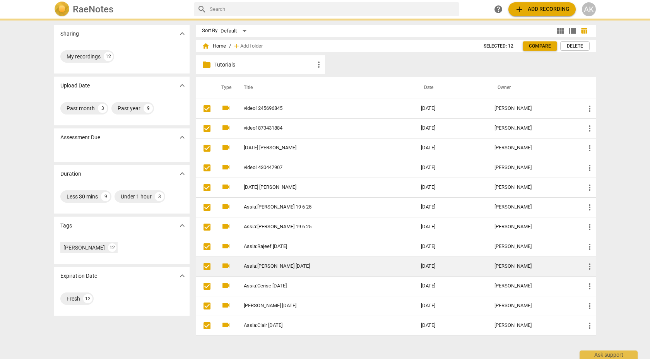
checkbox input "false"
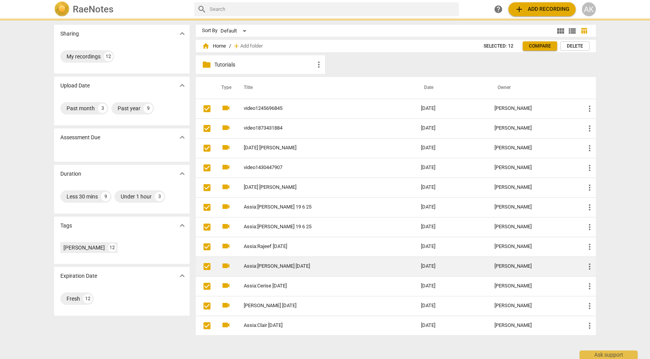
checkbox input "false"
